Goal: Task Accomplishment & Management: Manage account settings

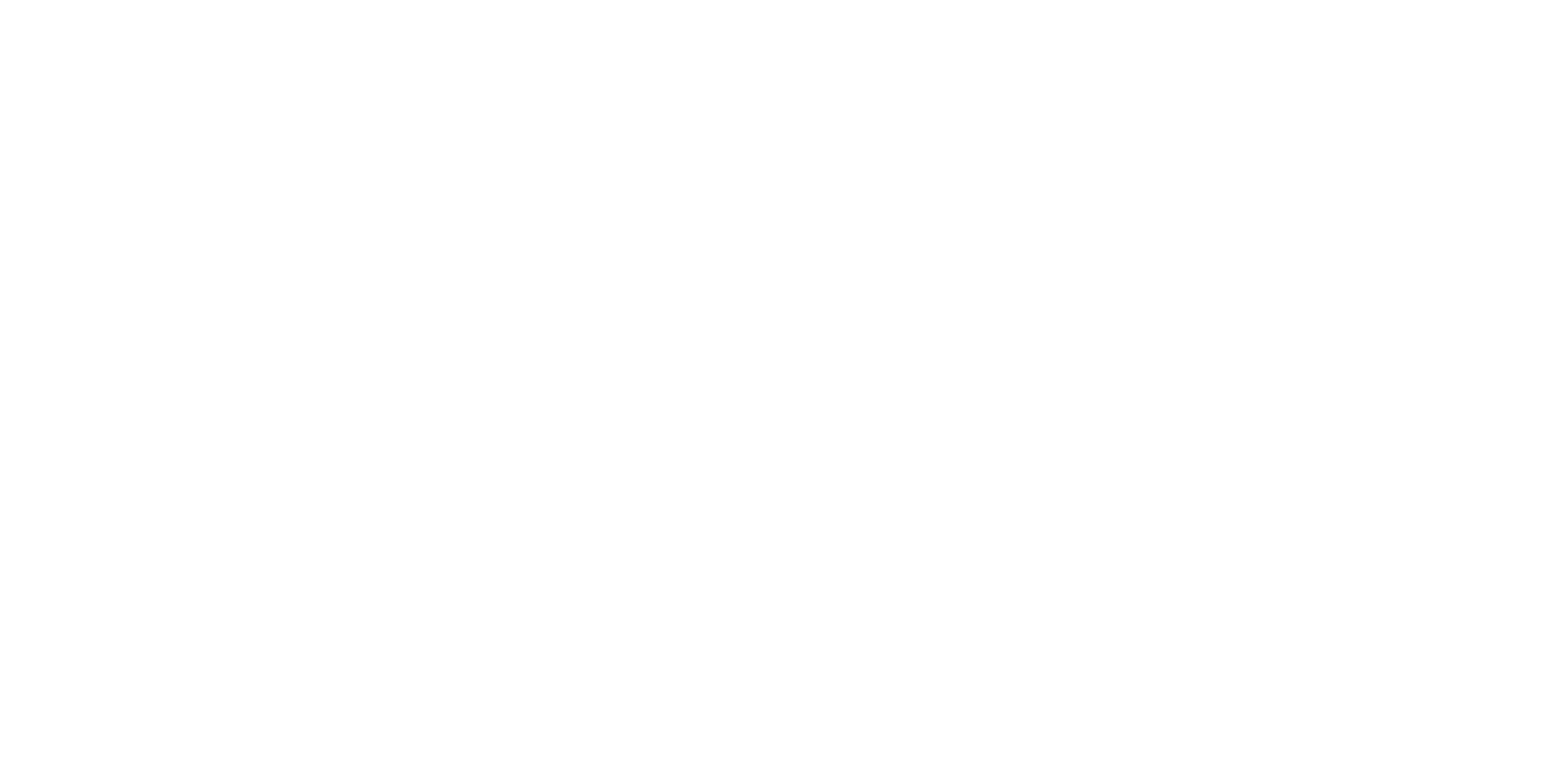
click at [665, 164] on div at bounding box center [784, 384] width 1568 height 768
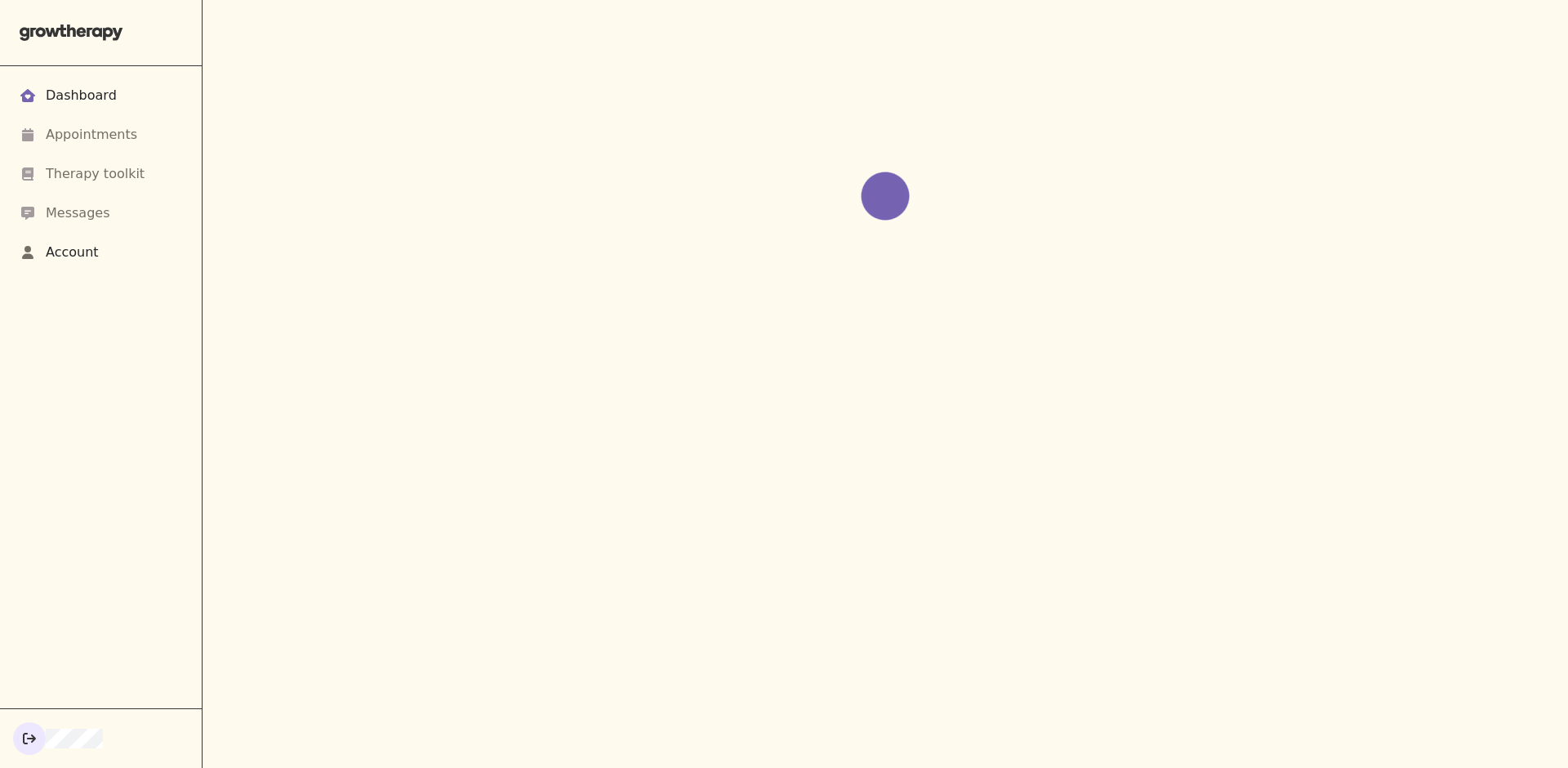
click at [102, 248] on div "Account" at bounding box center [101, 252] width 163 height 20
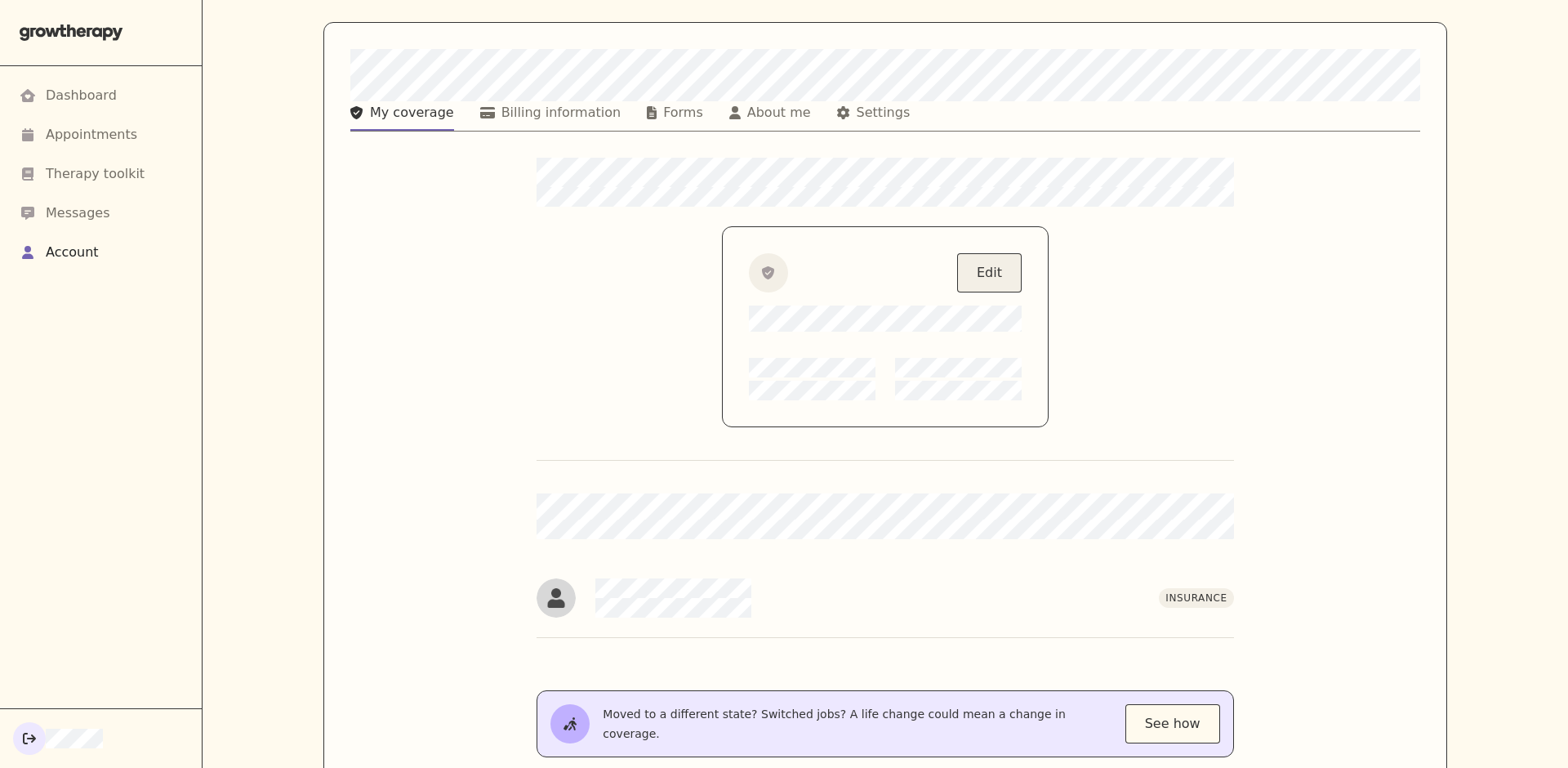
scroll to position [19, 0]
click at [985, 258] on button "Edit" at bounding box center [989, 271] width 65 height 40
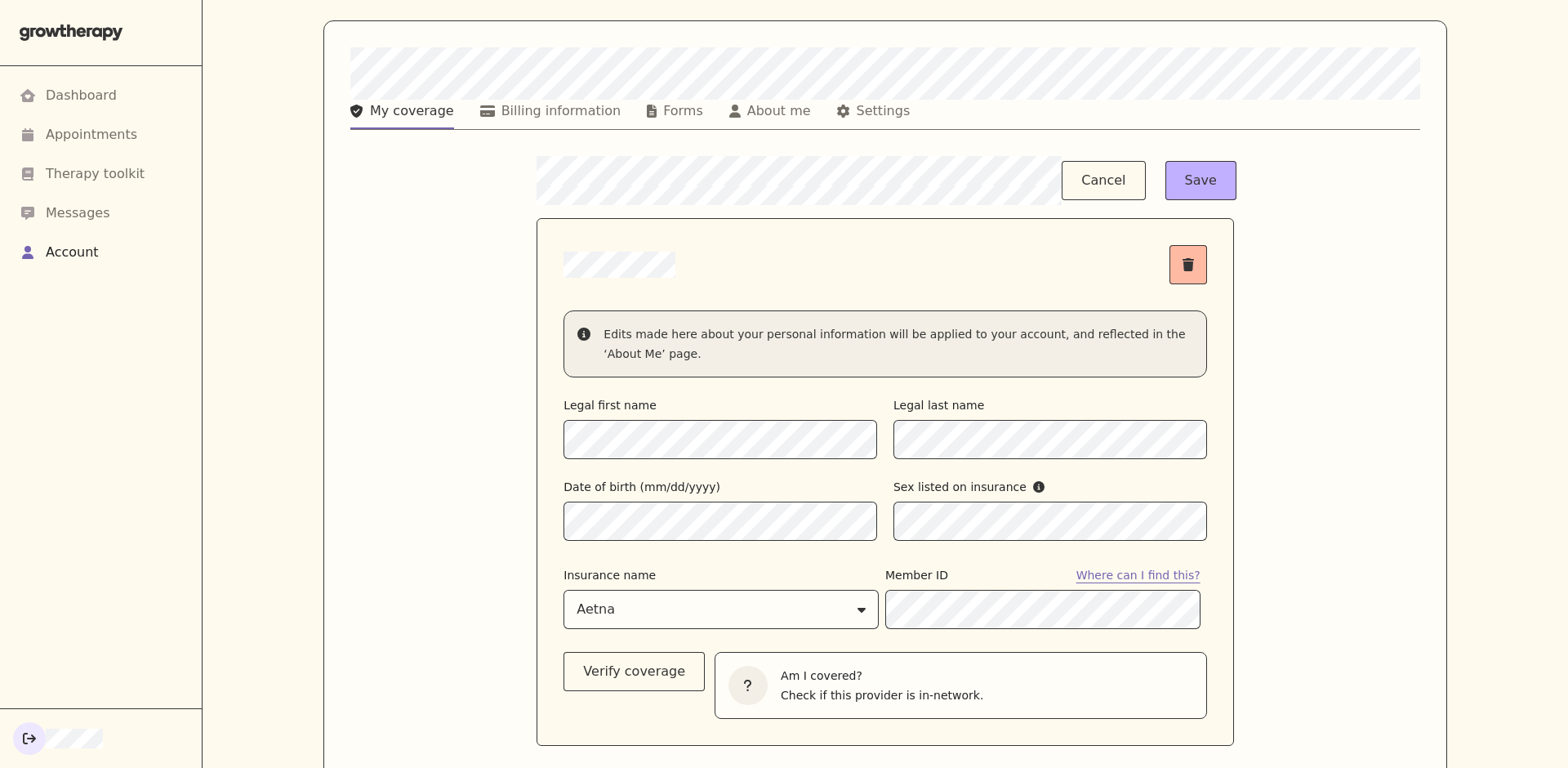
scroll to position [163, 0]
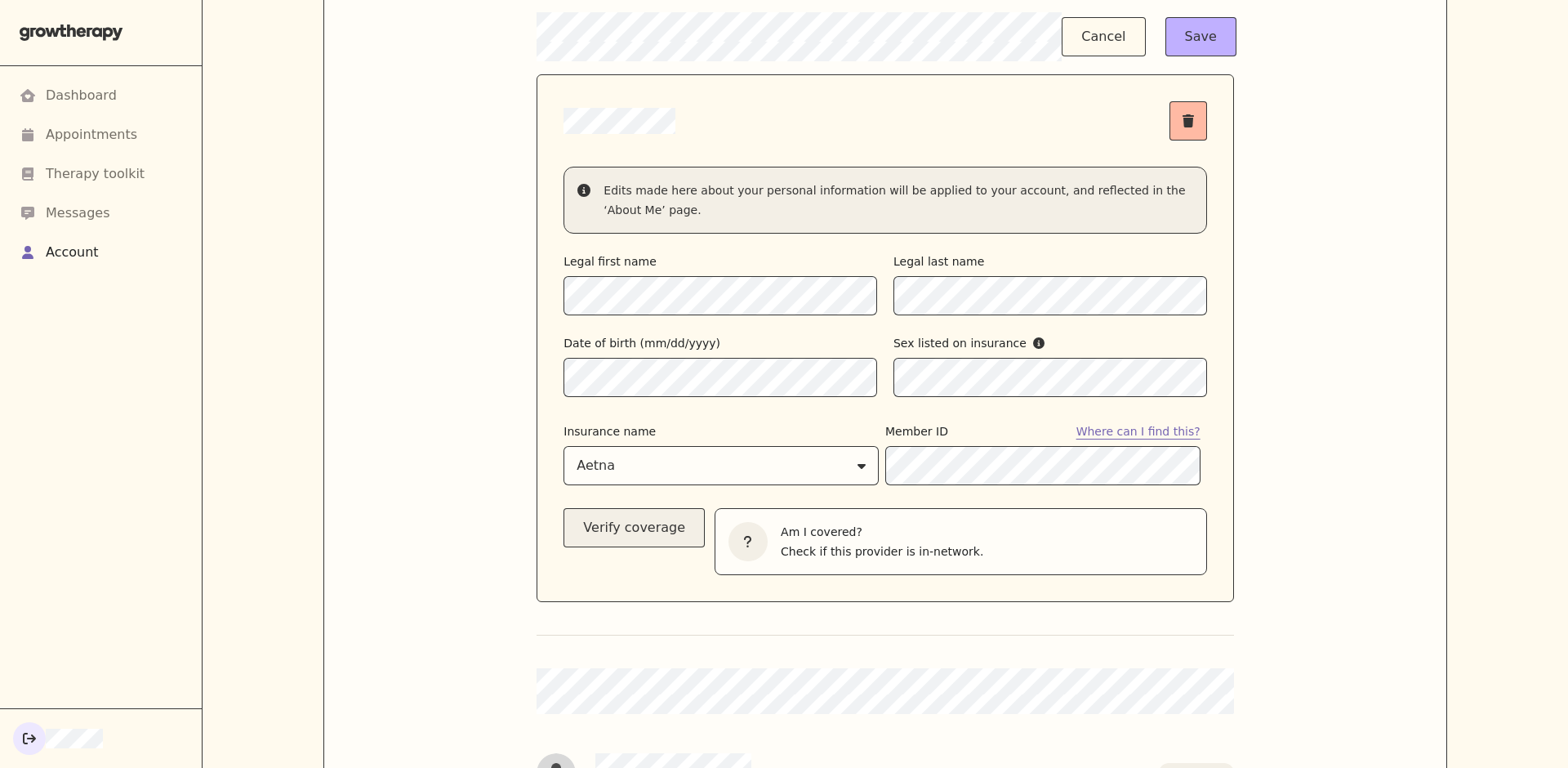
click at [655, 541] on button "Verify coverage" at bounding box center [634, 528] width 141 height 40
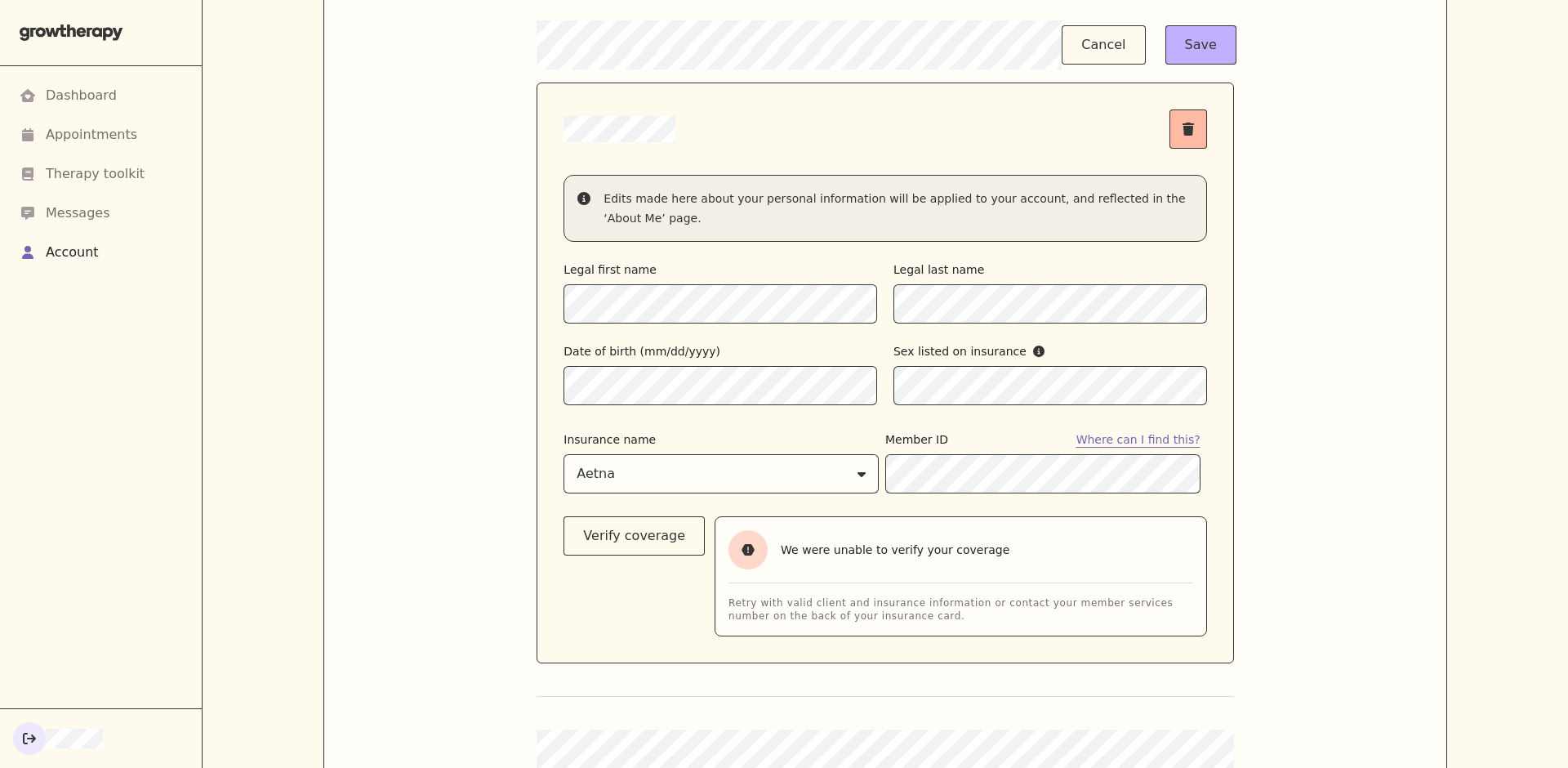
scroll to position [150, 0]
click at [1087, 49] on button "Cancel" at bounding box center [1103, 50] width 84 height 40
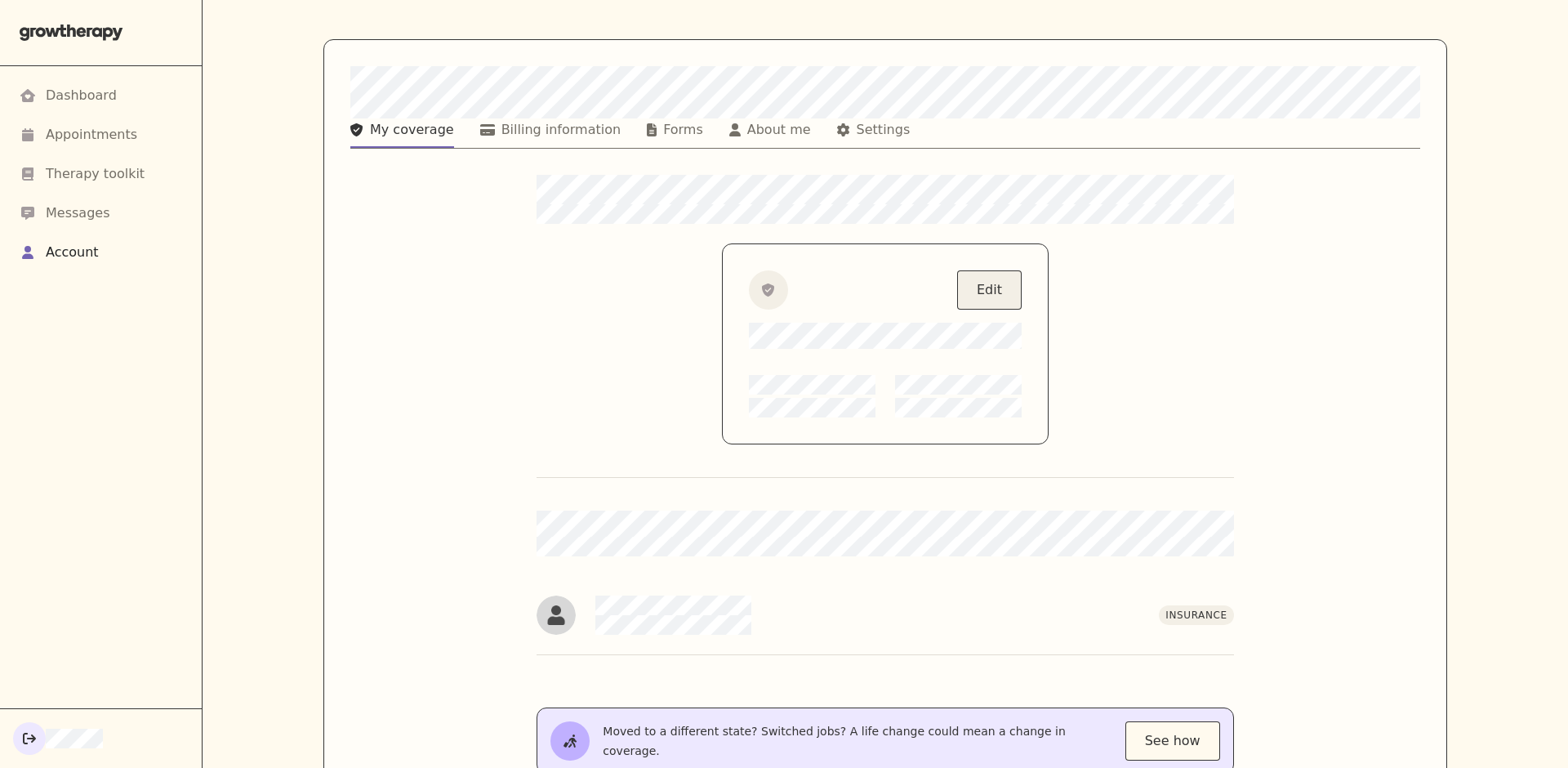
click at [996, 285] on button "Edit" at bounding box center [989, 290] width 65 height 40
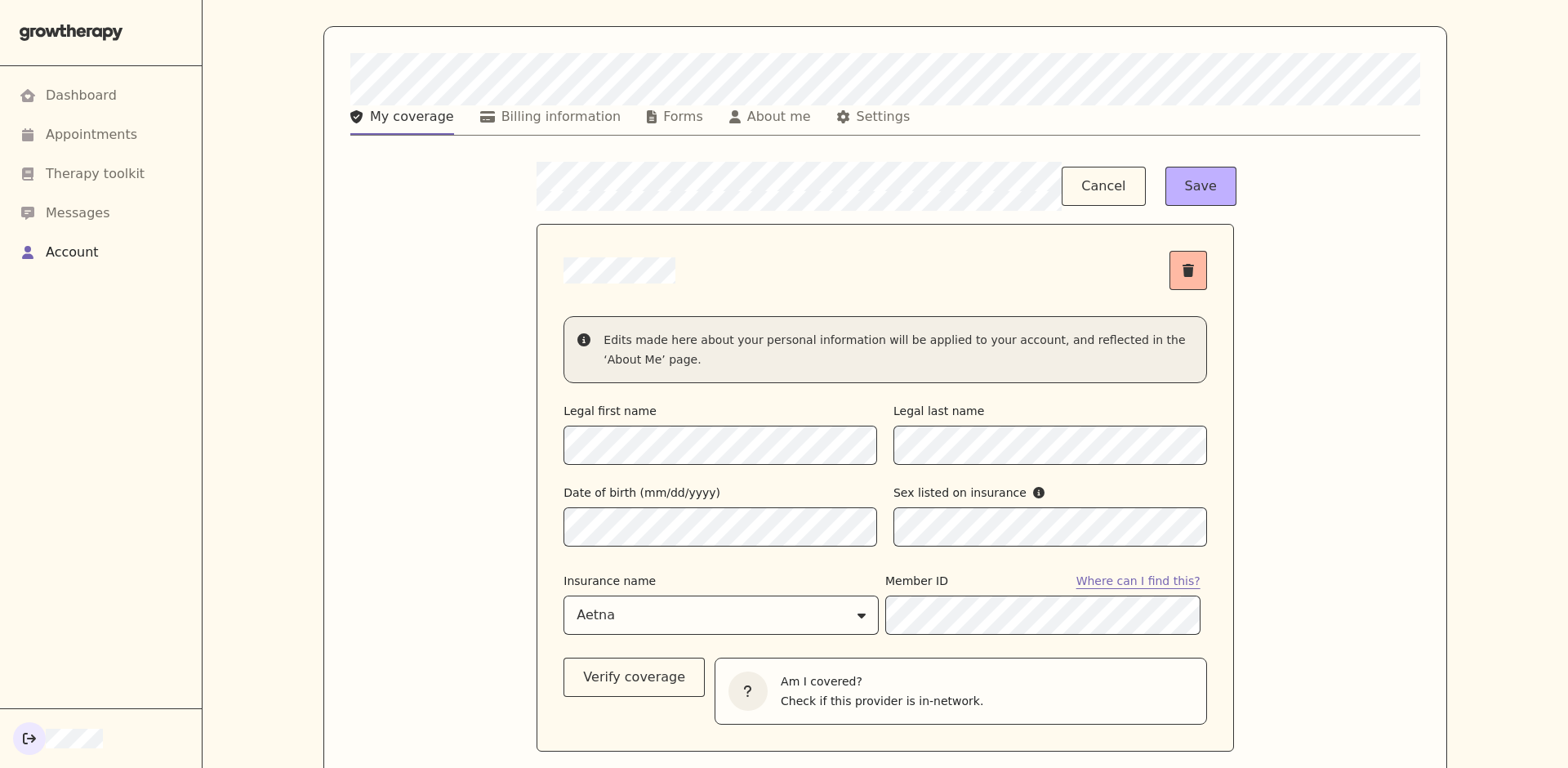
scroll to position [30, 0]
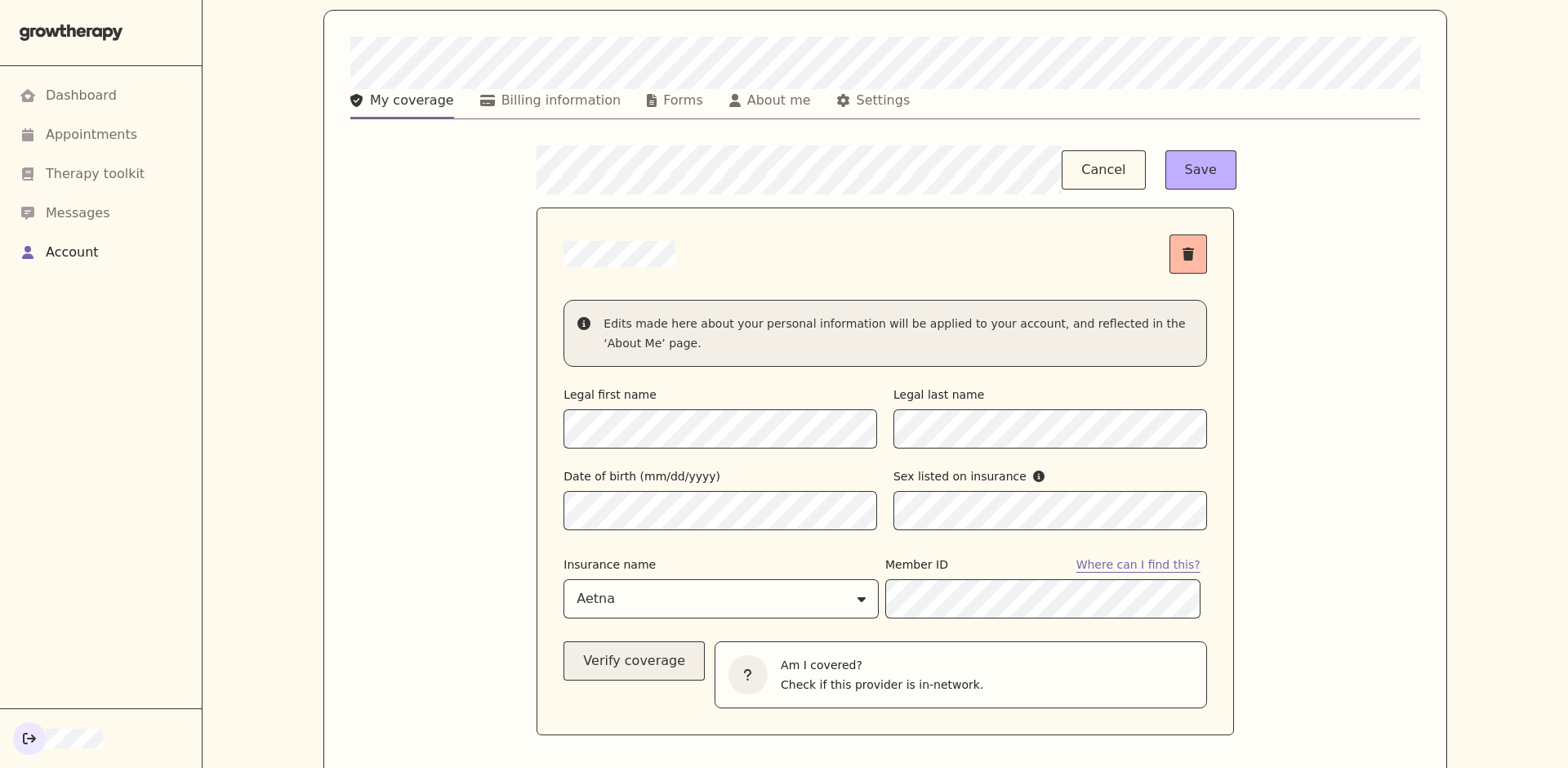
click at [648, 645] on button "Verify coverage" at bounding box center [634, 661] width 141 height 40
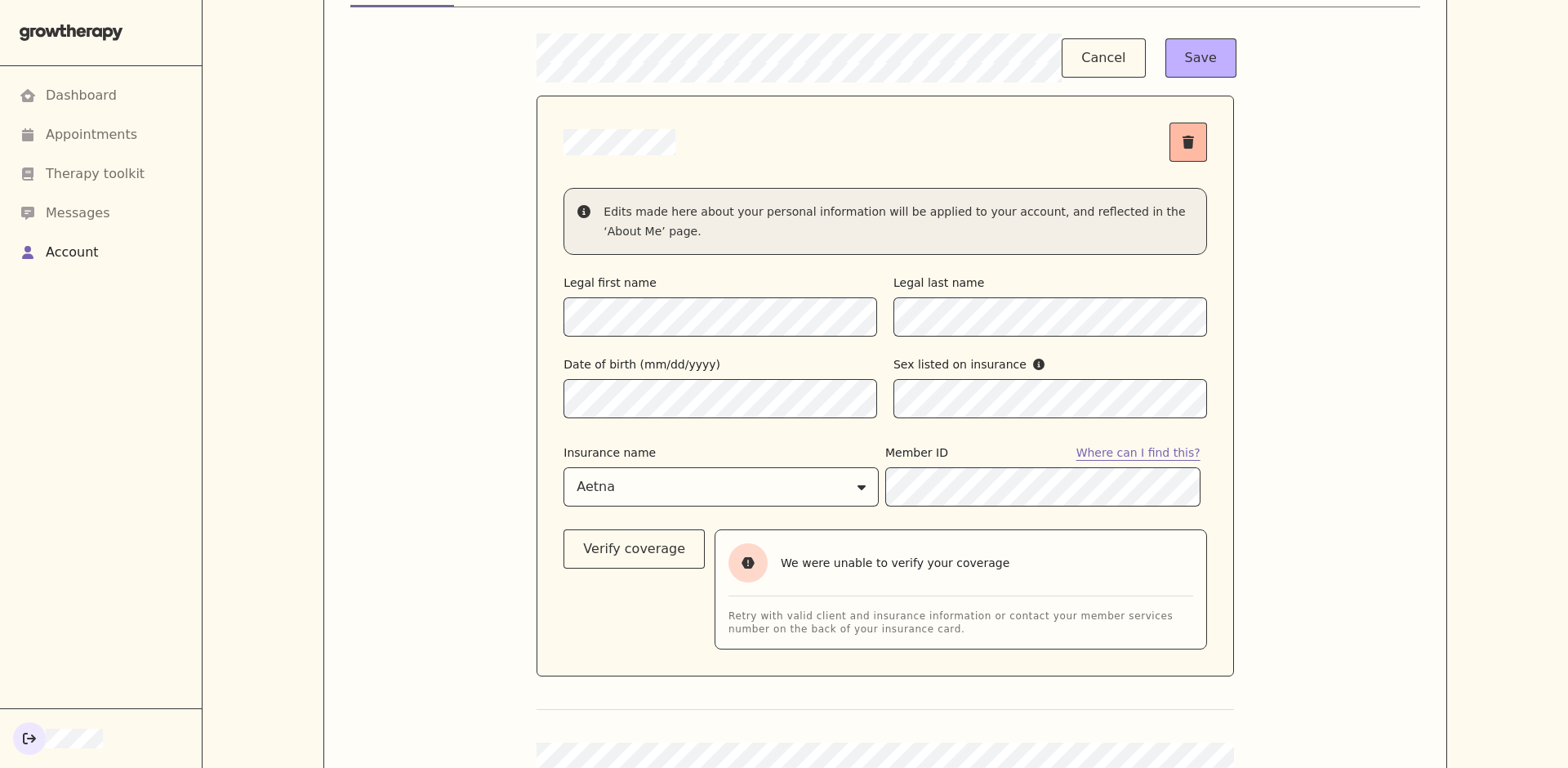
scroll to position [148, 0]
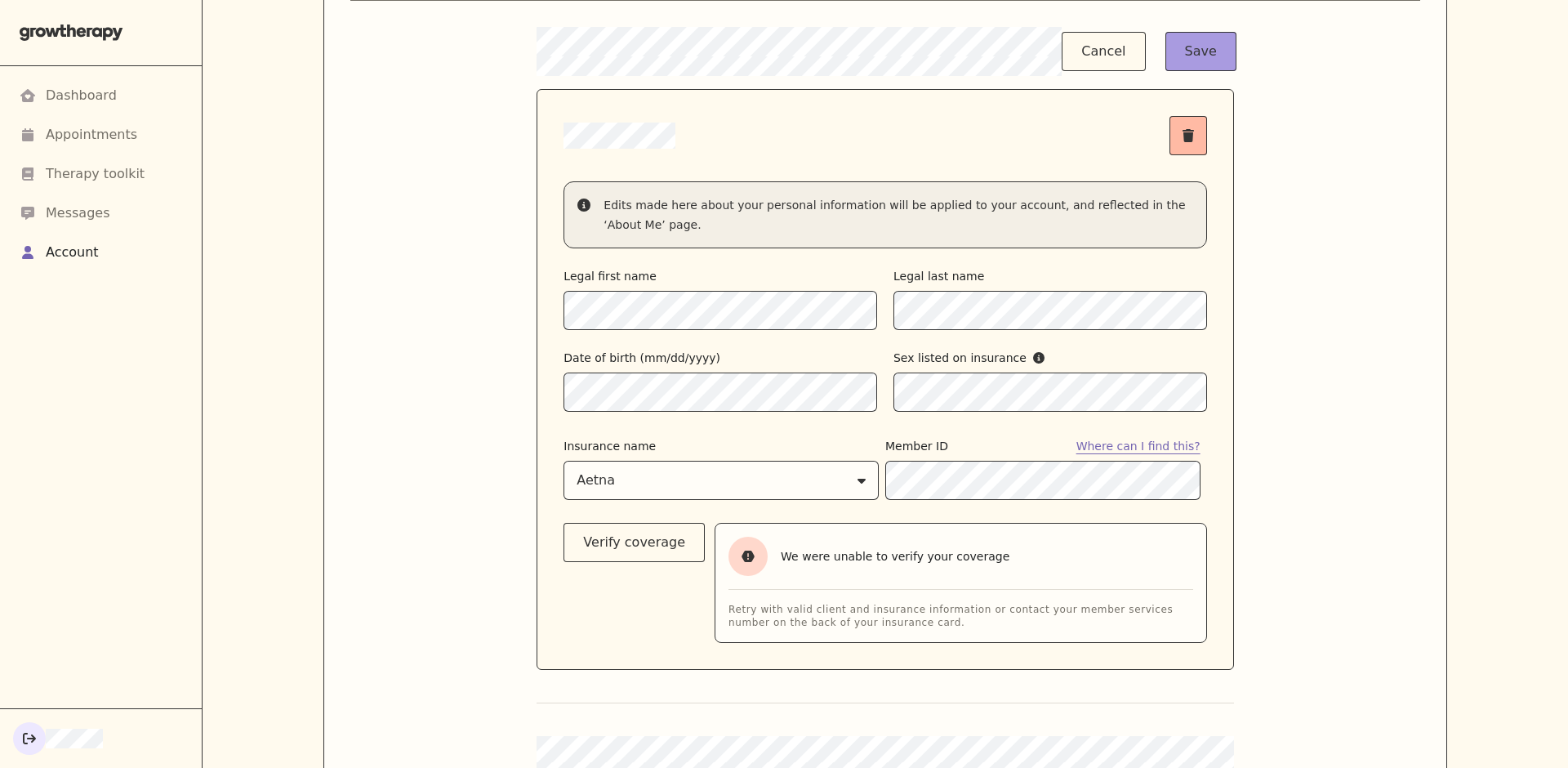
click at [1202, 60] on button "Save" at bounding box center [1201, 51] width 71 height 40
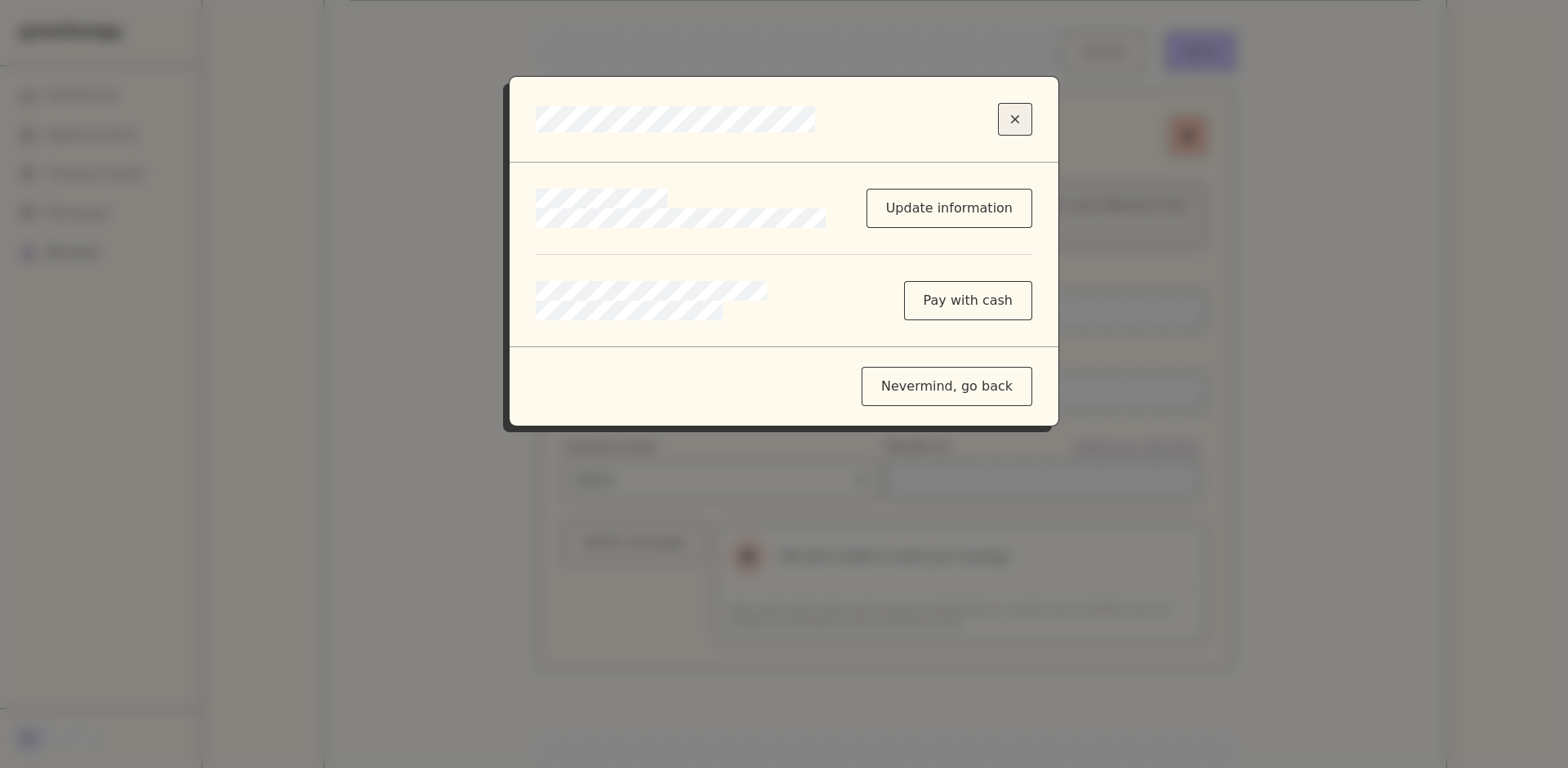
click at [1017, 118] on icon "Close modal" at bounding box center [1014, 119] width 8 height 14
